Goal: Navigation & Orientation: Understand site structure

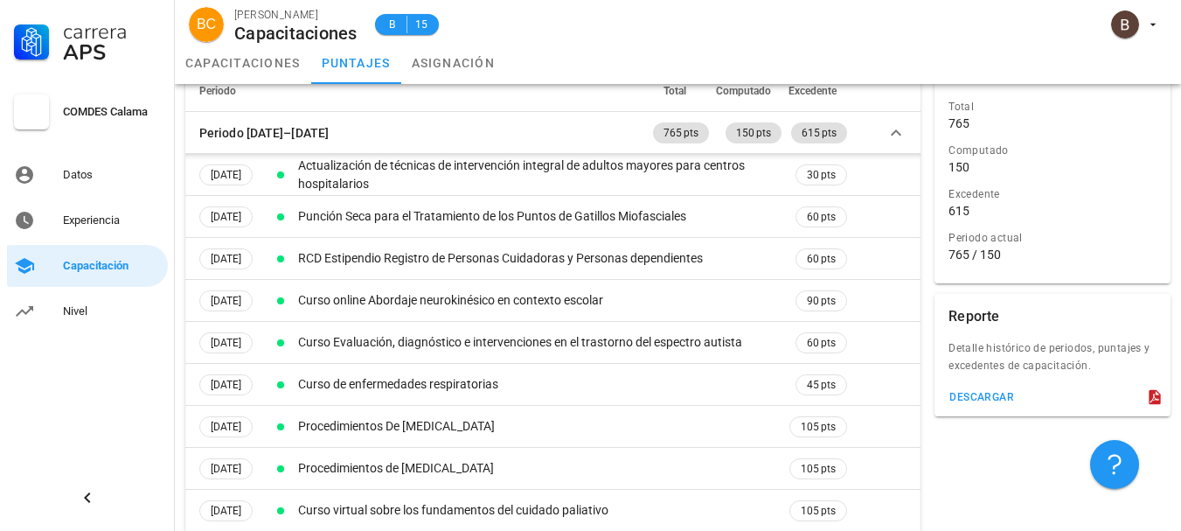
scroll to position [123, 0]
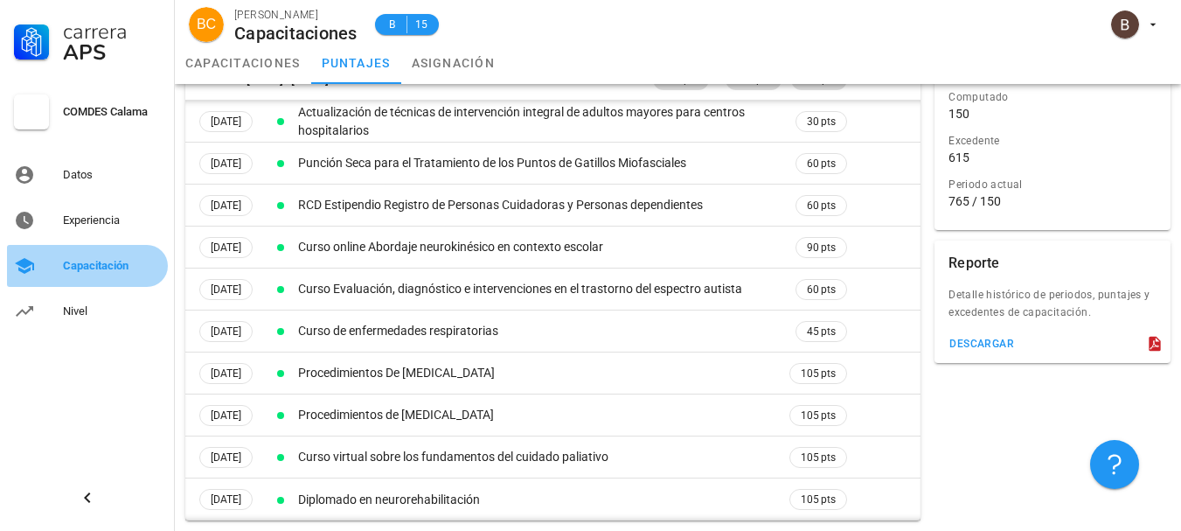
click at [124, 256] on div "Capacitación" at bounding box center [112, 266] width 98 height 28
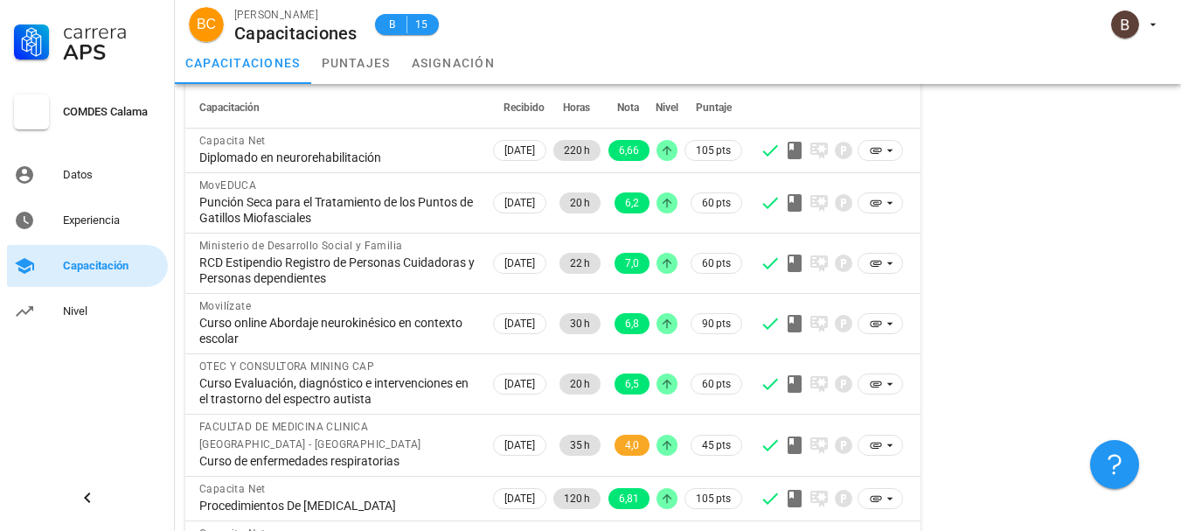
click at [124, 256] on div "Capacitación" at bounding box center [112, 266] width 98 height 28
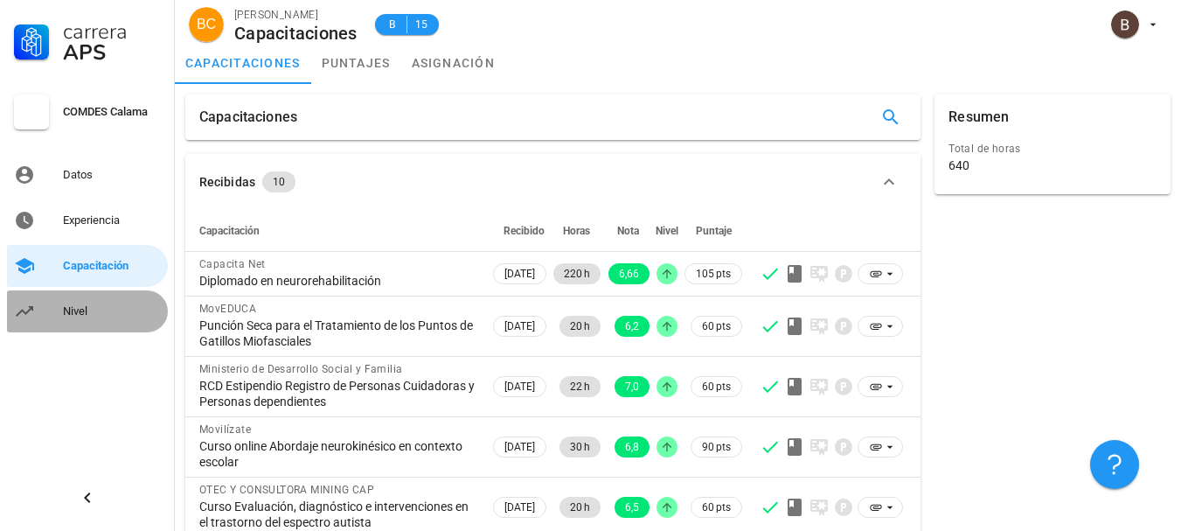
click at [93, 331] on link "Nivel" at bounding box center [87, 311] width 161 height 42
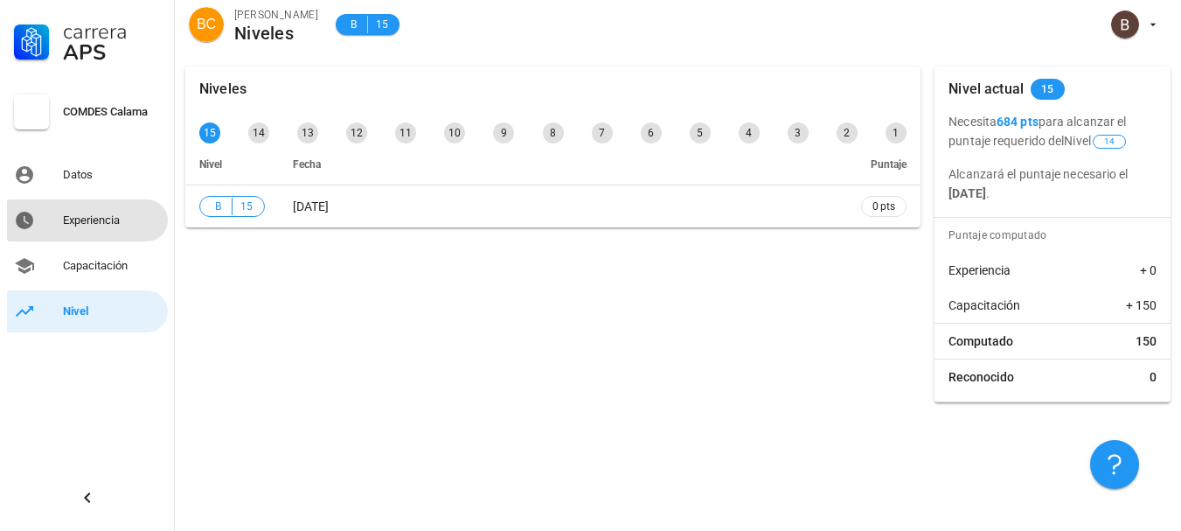
click at [80, 229] on div "Experiencia" at bounding box center [112, 220] width 98 height 28
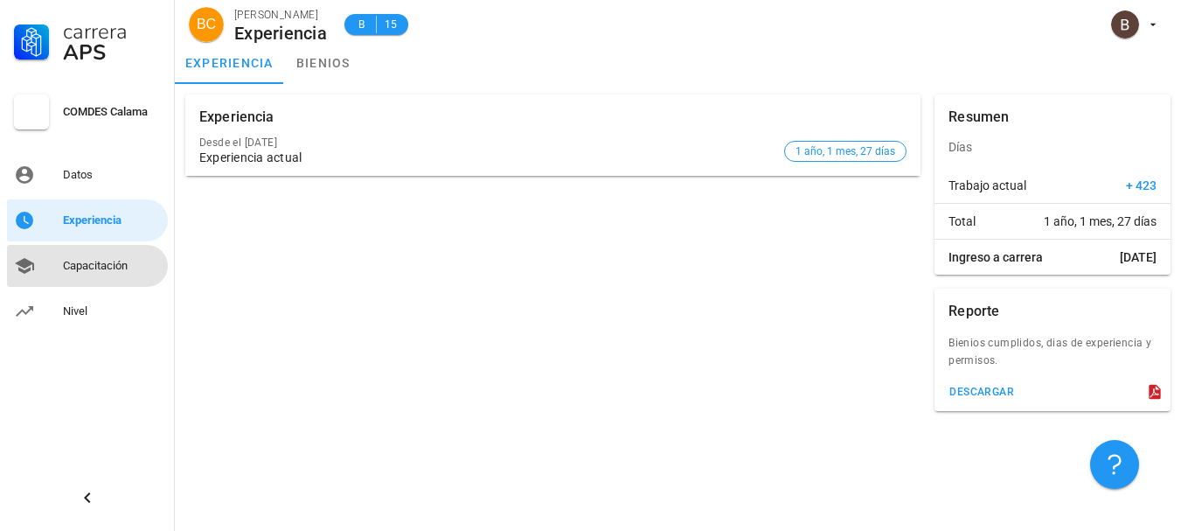
click at [79, 267] on div "Capacitación" at bounding box center [112, 266] width 98 height 14
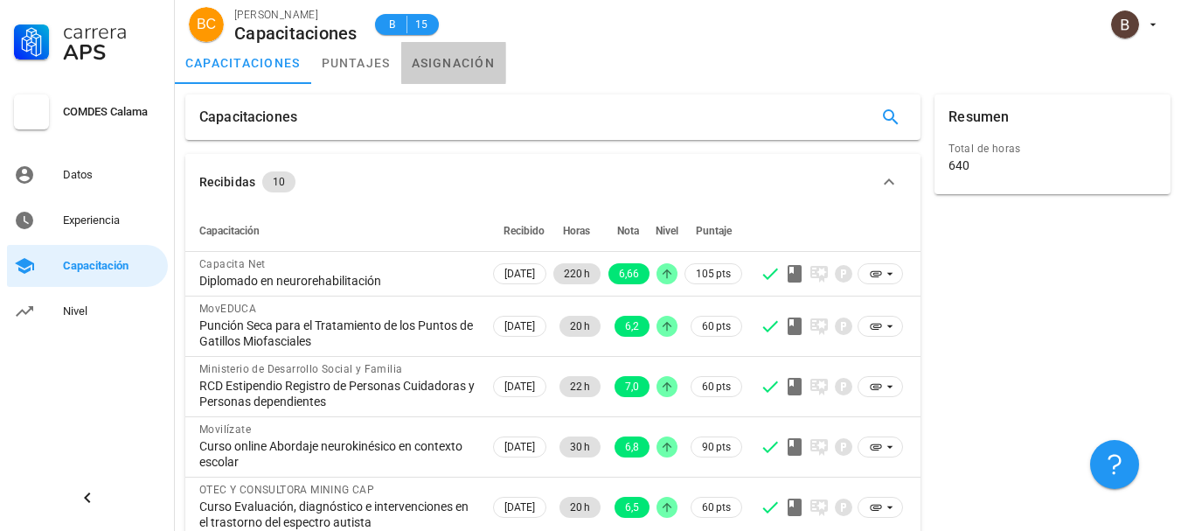
click at [483, 58] on link "asignación" at bounding box center [453, 63] width 105 height 42
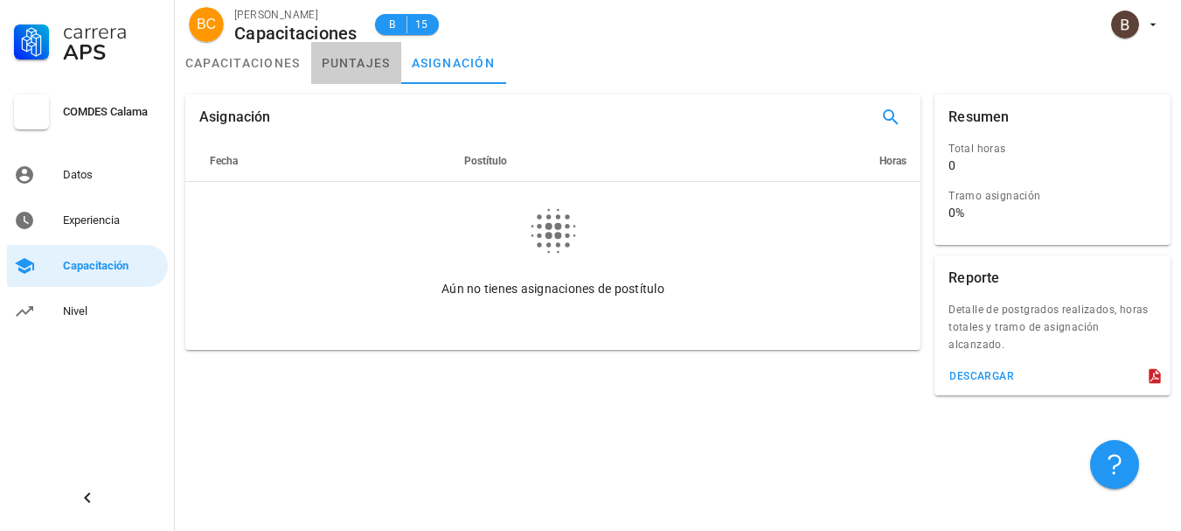
click at [359, 57] on link "puntajes" at bounding box center [356, 63] width 90 height 42
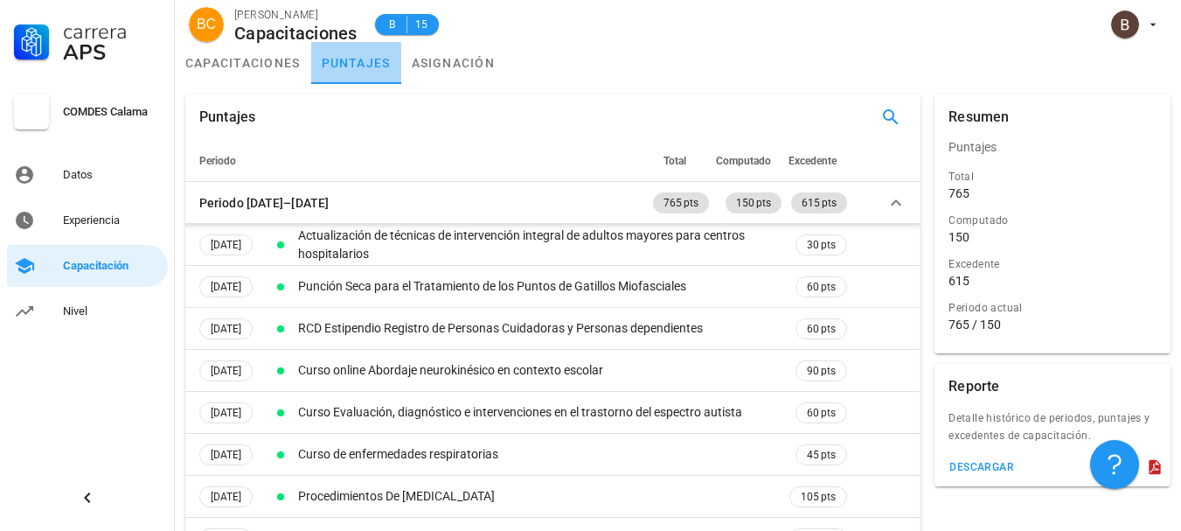
click at [359, 57] on link "puntajes" at bounding box center [356, 63] width 90 height 42
